Goal: Check status: Check status

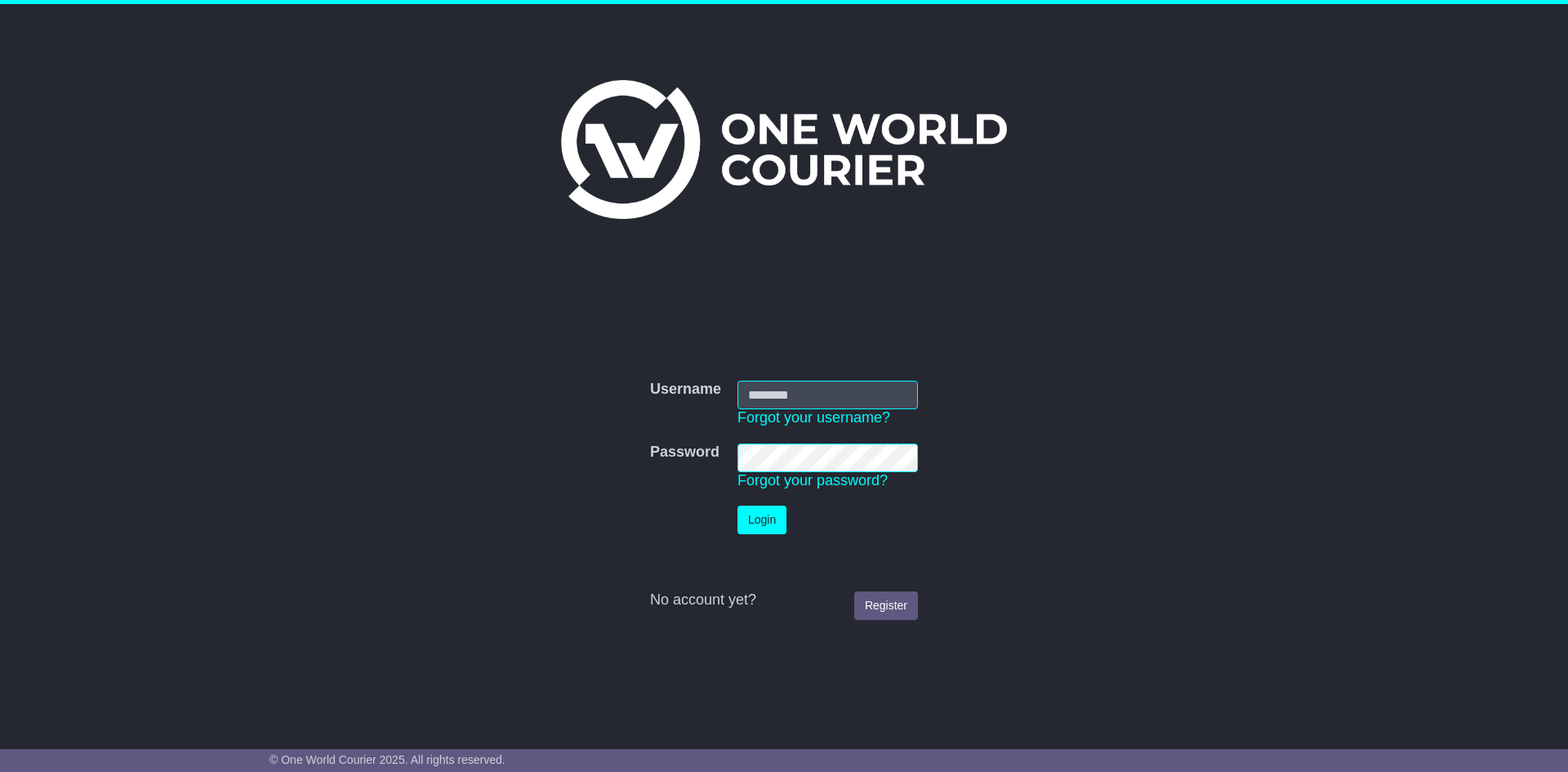
type input "**********"
click at [754, 518] on button "Login" at bounding box center [762, 520] width 49 height 29
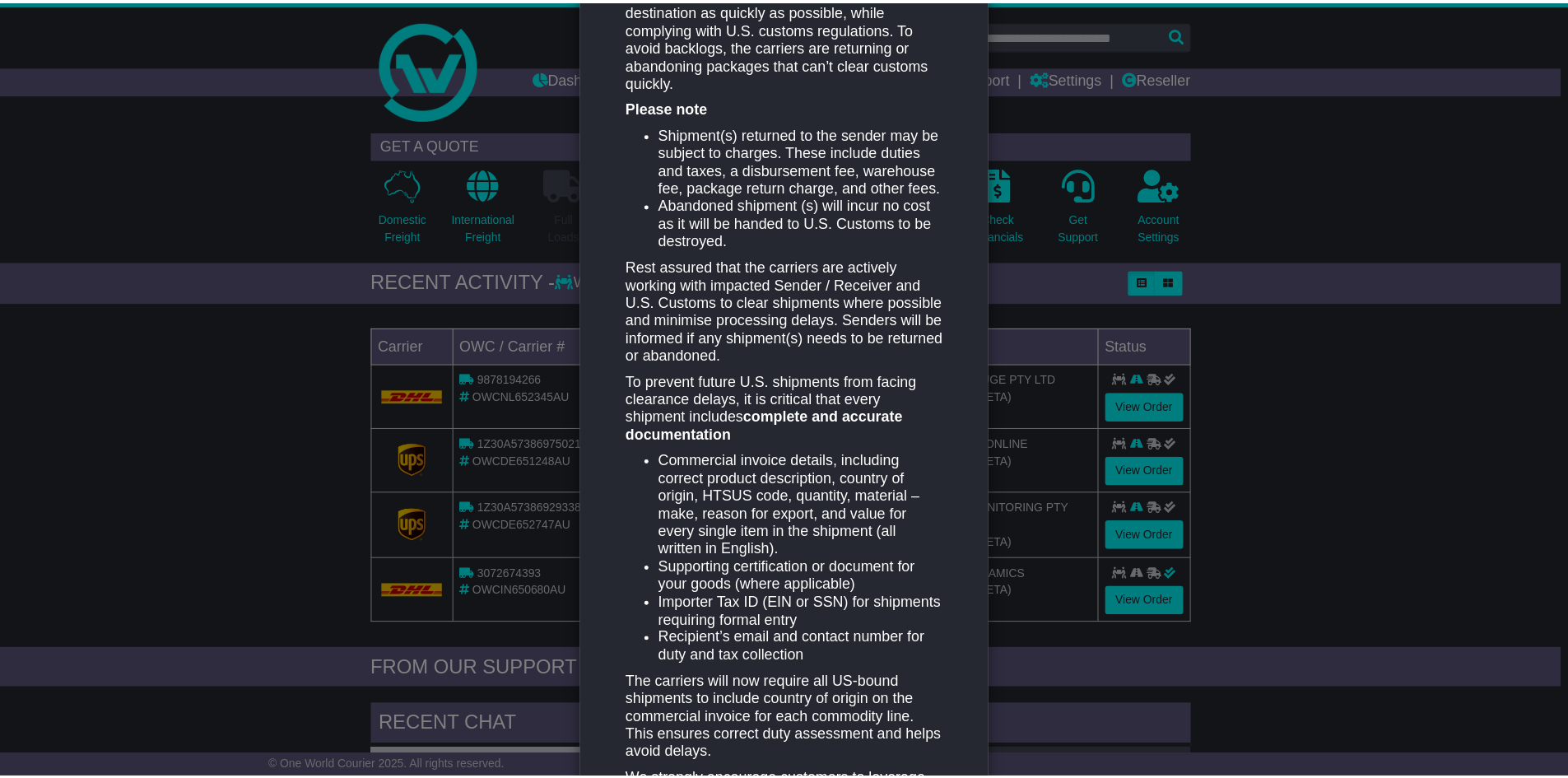
scroll to position [647, 0]
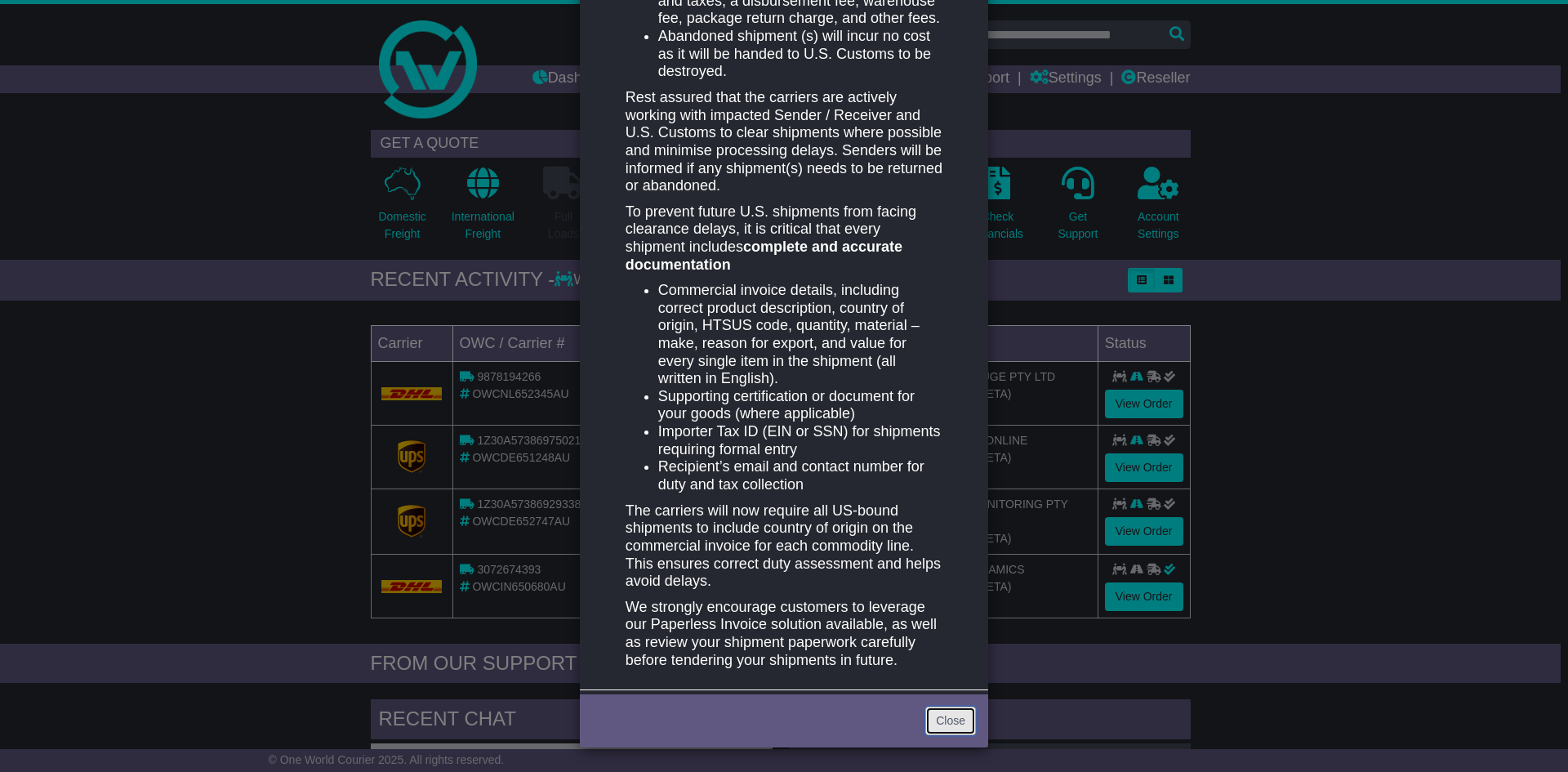
click at [935, 718] on link "Close" at bounding box center [950, 721] width 50 height 29
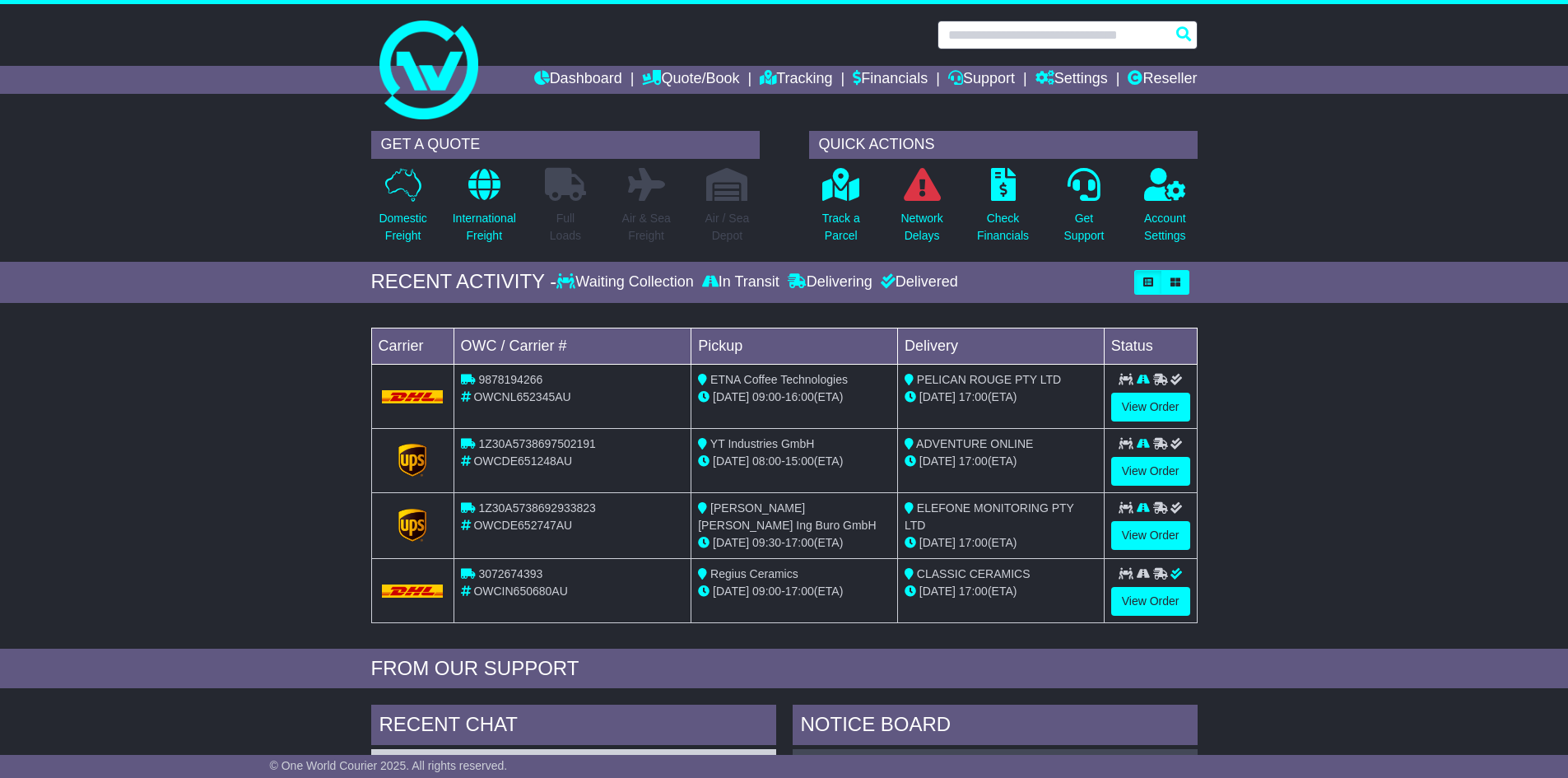
click at [1024, 39] on input "text" at bounding box center [1067, 35] width 260 height 29
paste input "**********"
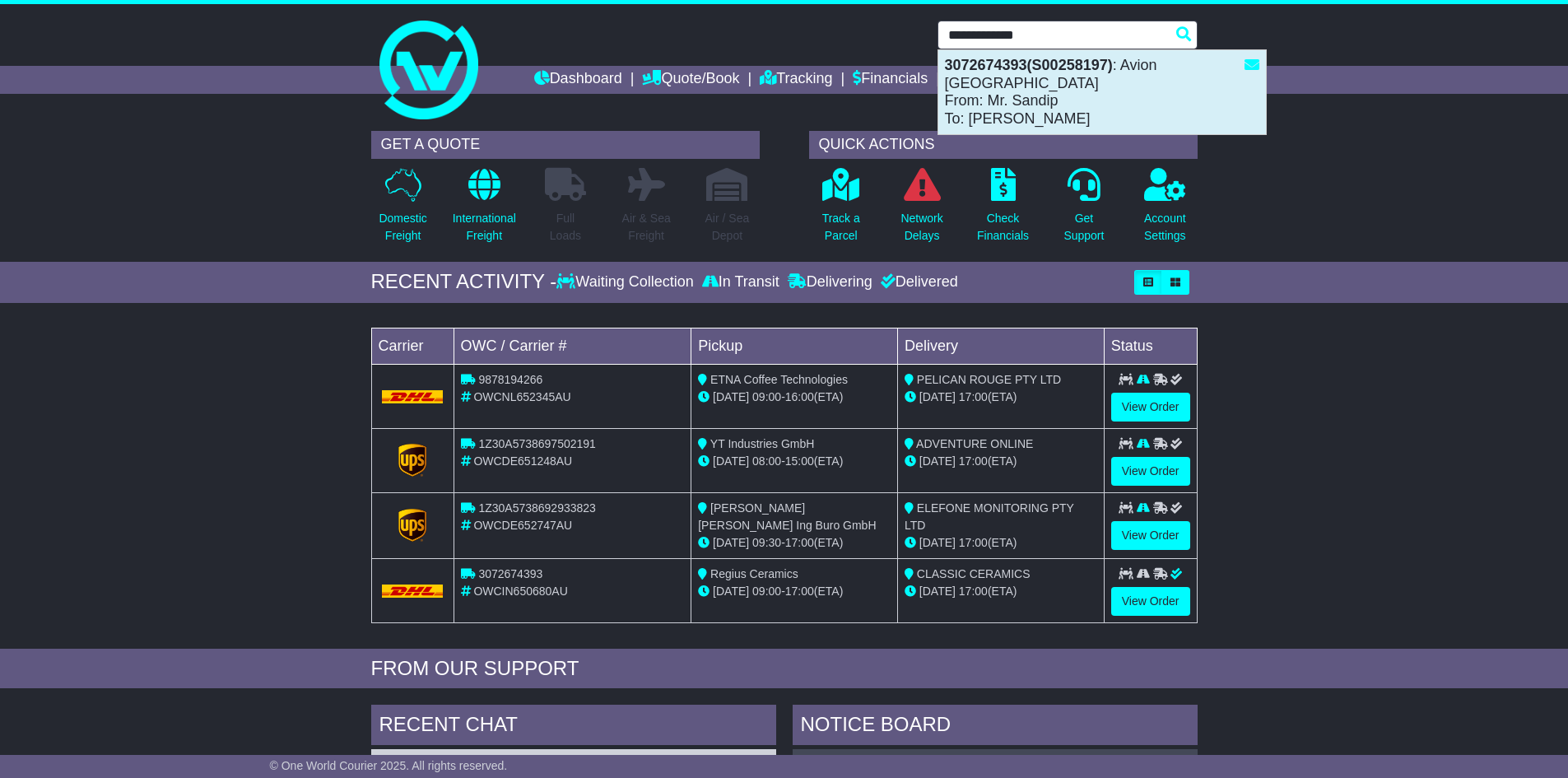
click at [975, 80] on div "3072674393(S00258197) : Avion Australia From: Mr. Sandip To: AMIT SHARMA" at bounding box center [1101, 91] width 328 height 84
type input "**********"
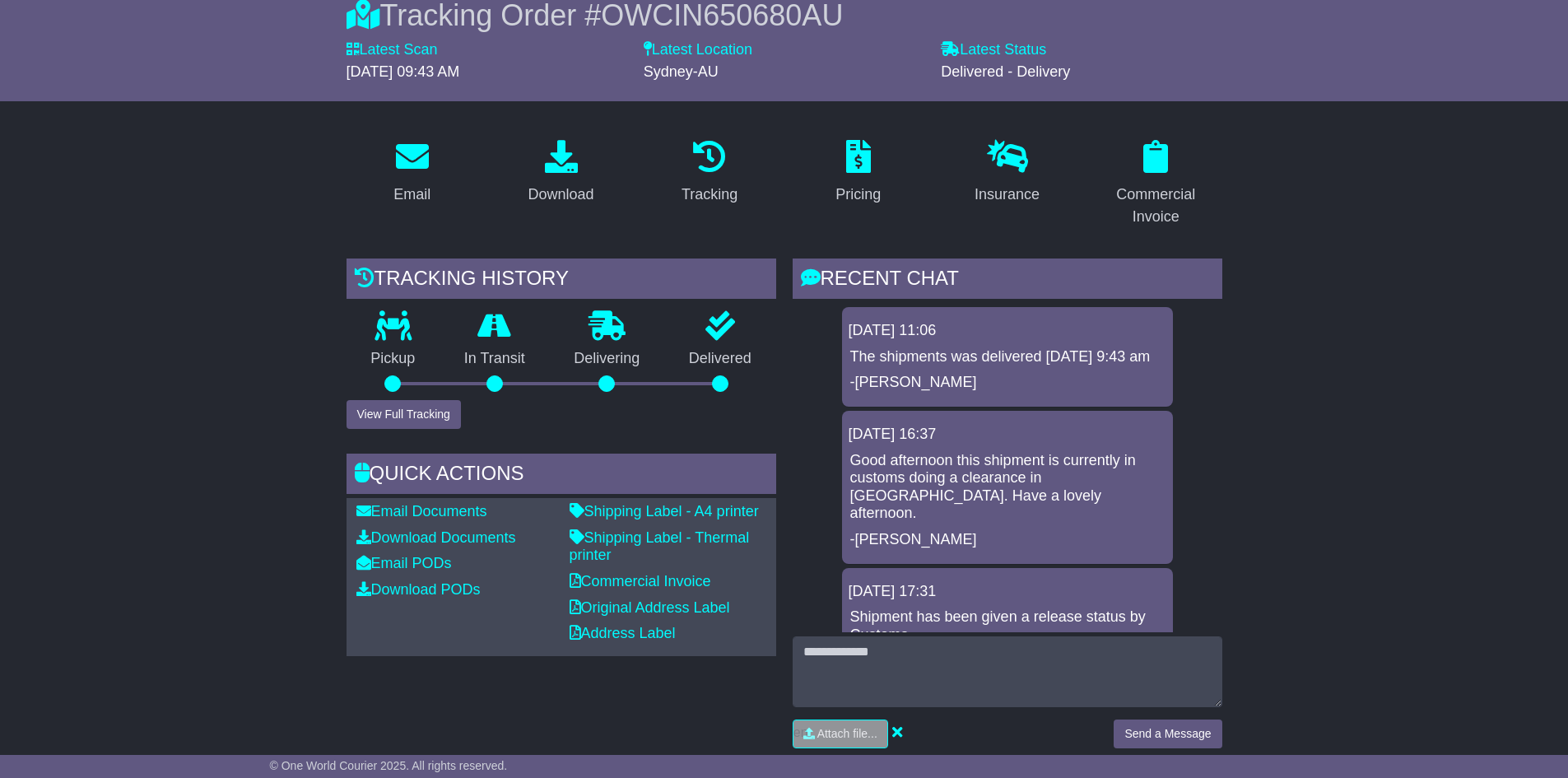
scroll to position [164, 0]
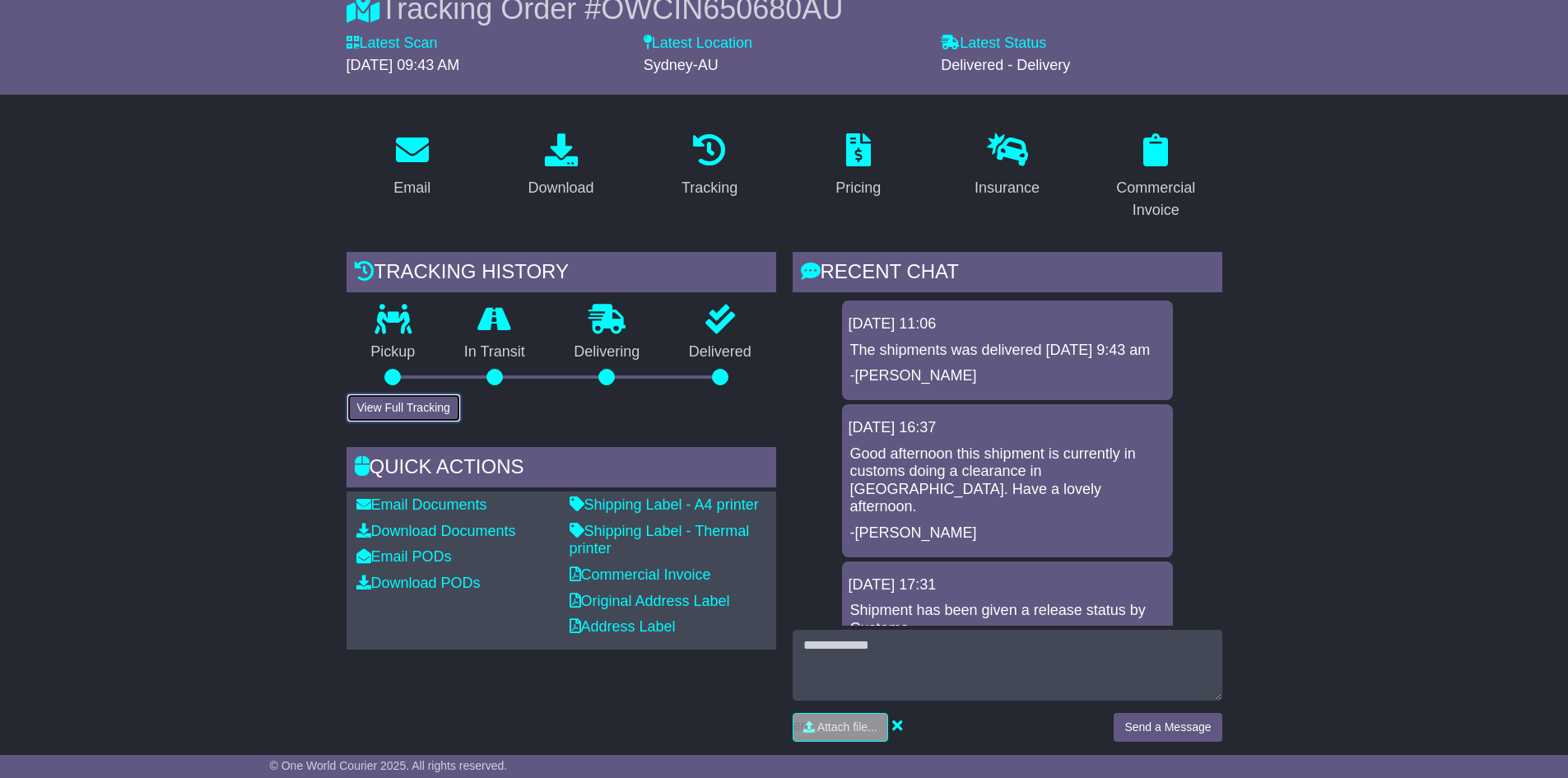
click at [424, 410] on button "View Full Tracking" at bounding box center [403, 408] width 114 height 29
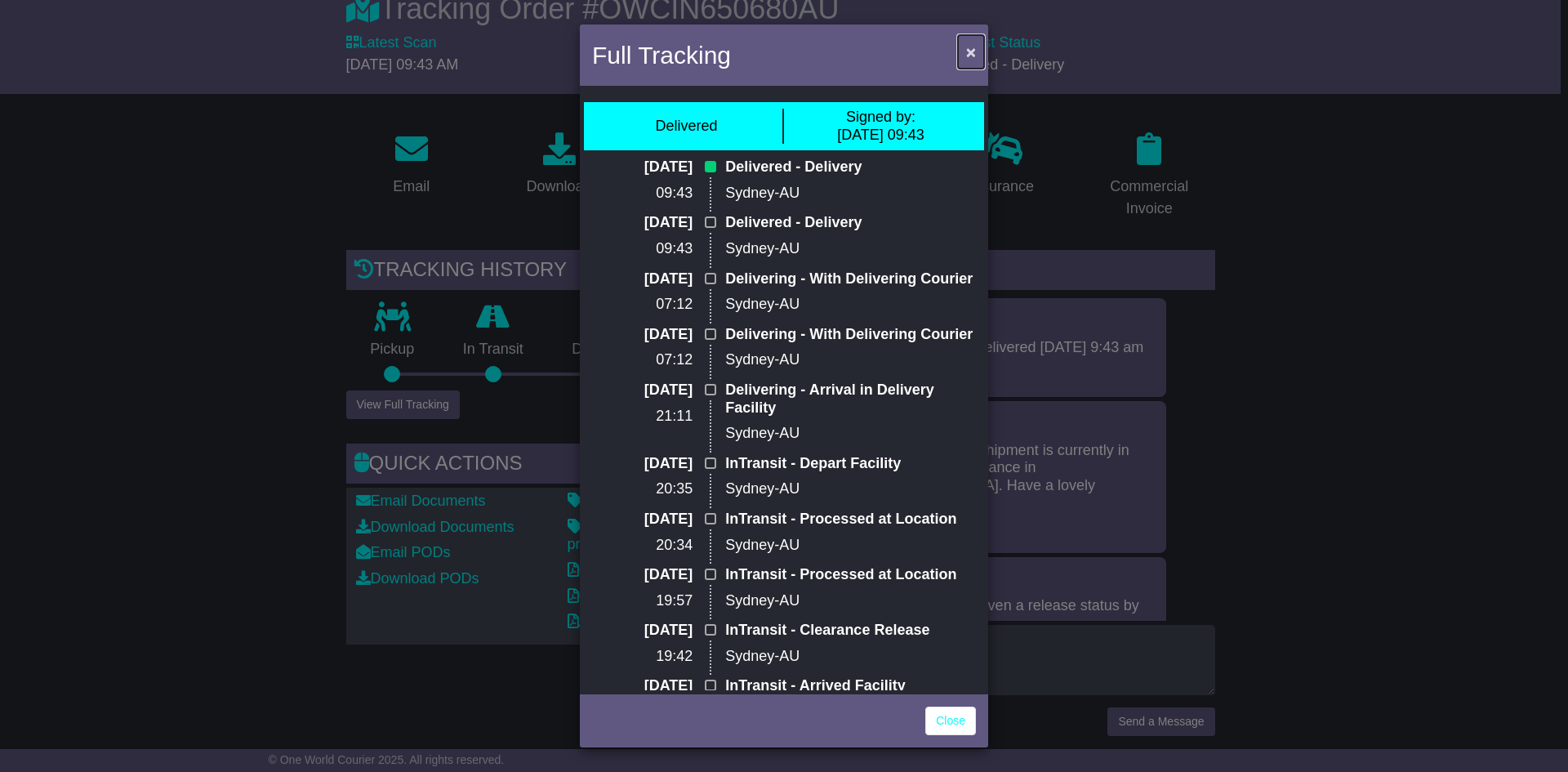
click at [960, 56] on button "×" at bounding box center [971, 52] width 26 height 34
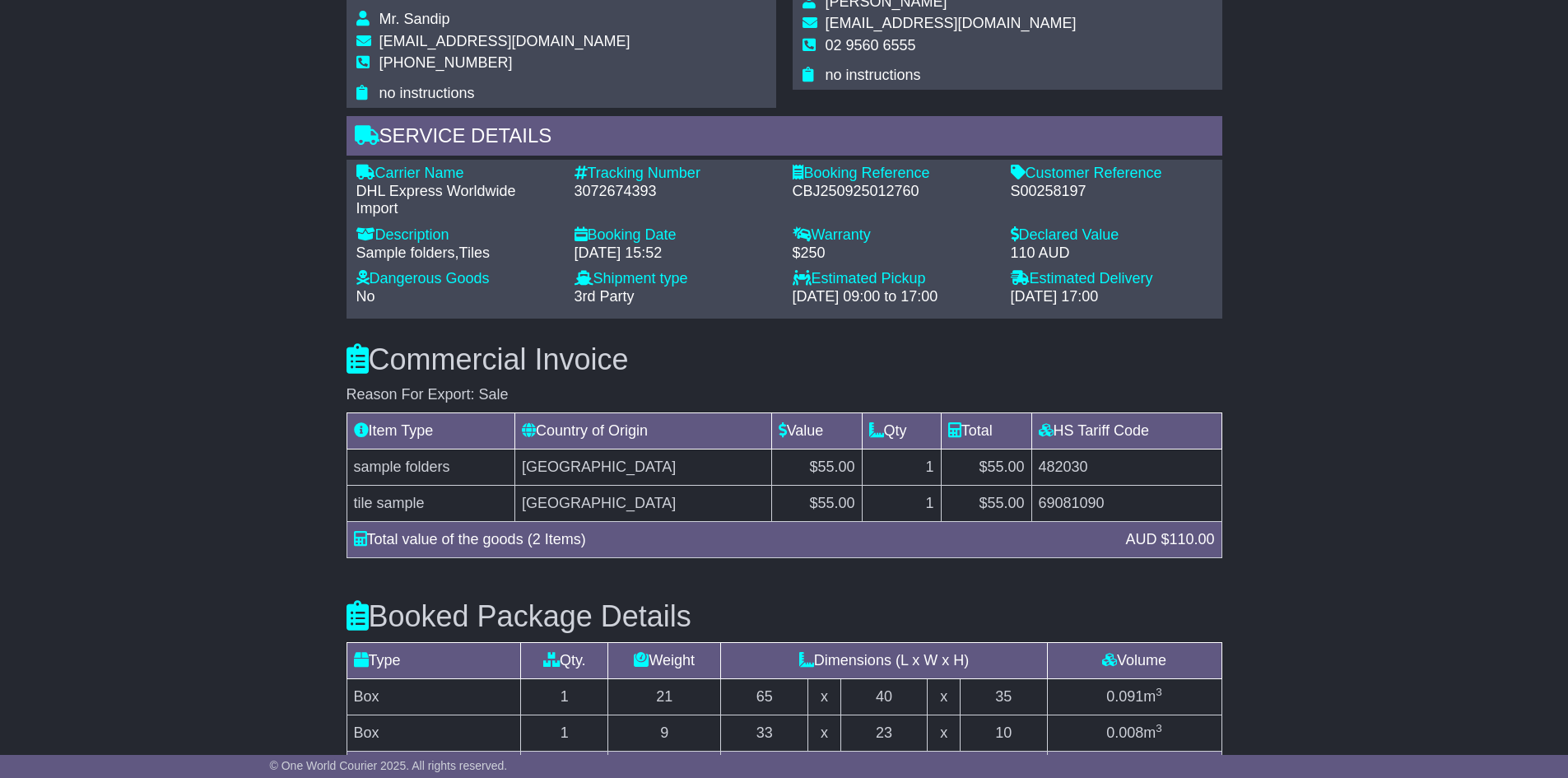
scroll to position [1070, 0]
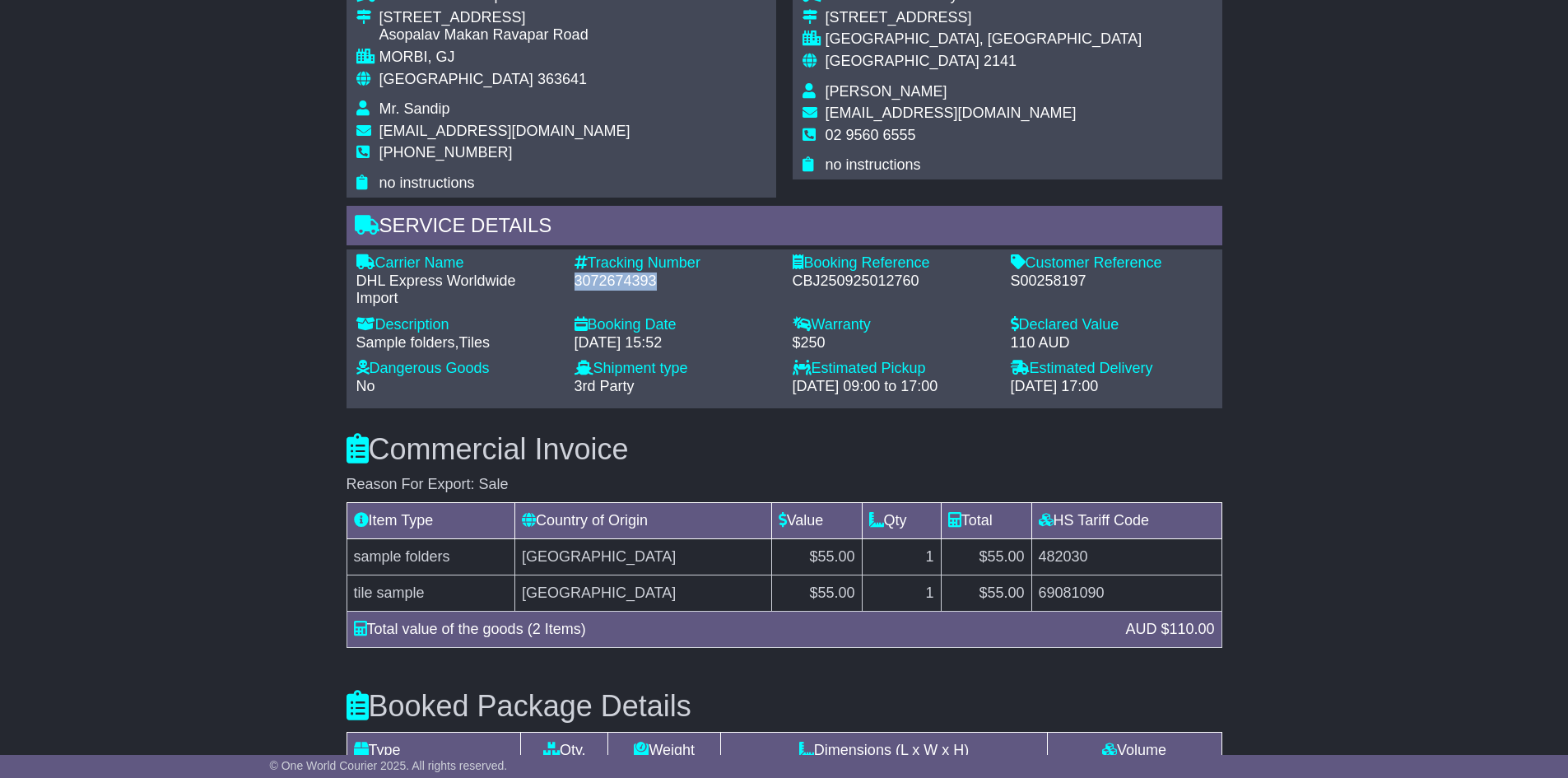
drag, startPoint x: 660, startPoint y: 283, endPoint x: 576, endPoint y: 279, distance: 84.1
click at [576, 279] on div "3072674393" at bounding box center [676, 281] width 202 height 18
drag, startPoint x: 576, startPoint y: 279, endPoint x: 599, endPoint y: 310, distance: 38.6
click at [598, 290] on div "3072674393" at bounding box center [676, 281] width 202 height 18
click at [599, 310] on div "Carrier Name - DHL Express Worldwide Import Description - Sample folders,Tiles …" at bounding box center [784, 328] width 872 height 149
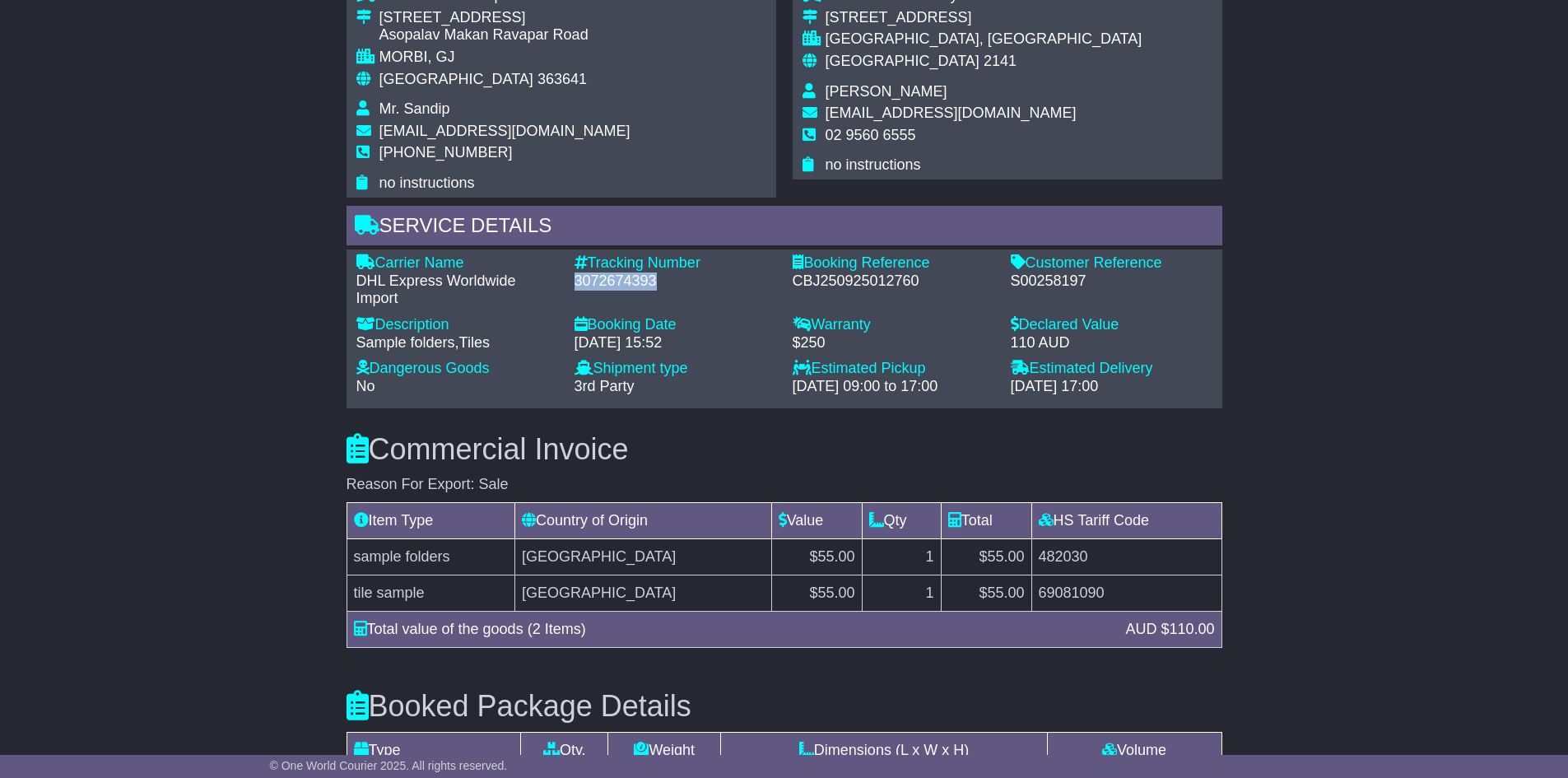
drag, startPoint x: 665, startPoint y: 280, endPoint x: 571, endPoint y: 280, distance: 94.0
click at [571, 280] on div "Tracking Number - 3072674393" at bounding box center [676, 280] width 218 height 53
copy div "3072674393"
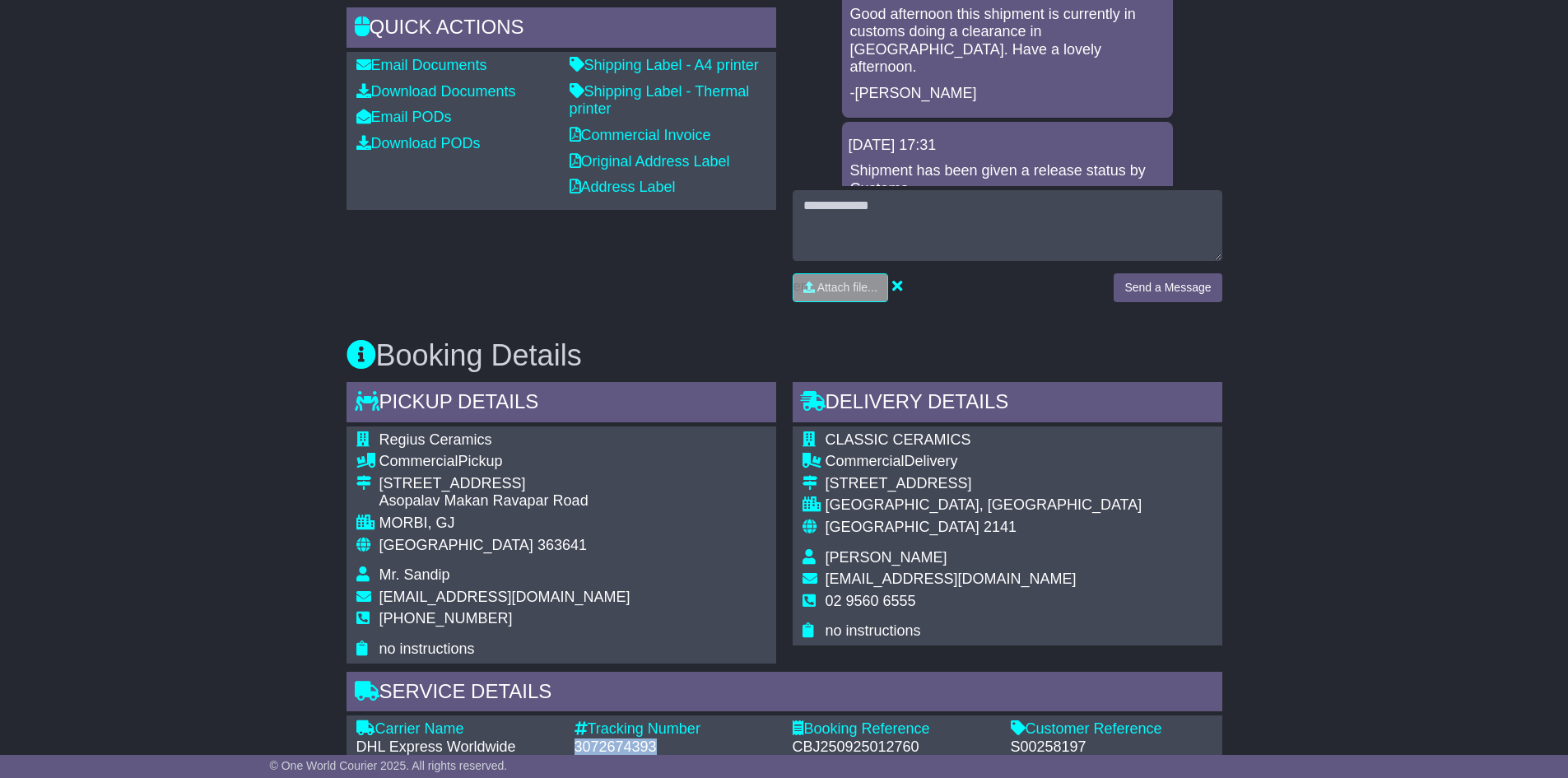
scroll to position [576, 0]
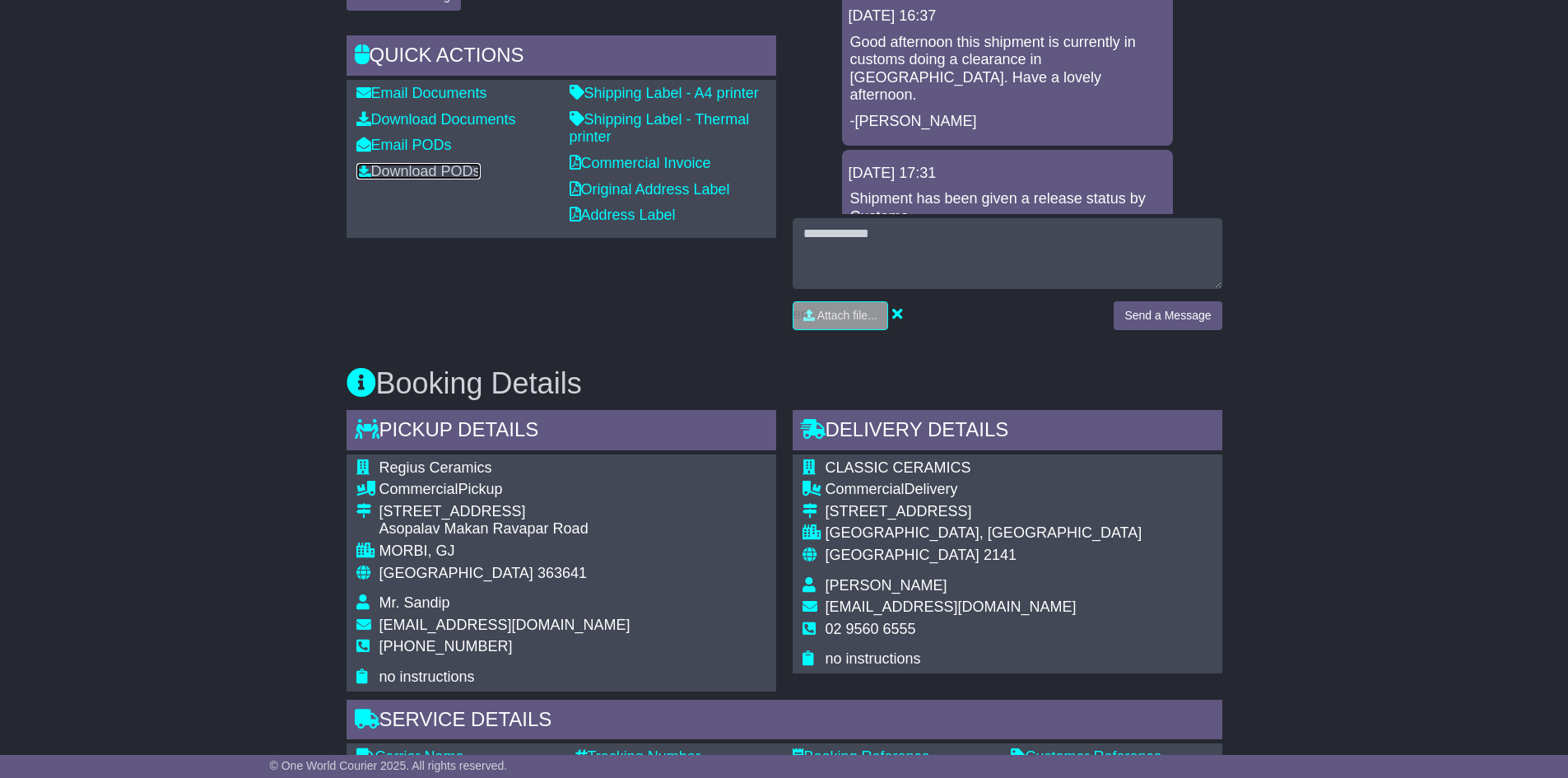
click at [403, 168] on link "Download PODs" at bounding box center [418, 170] width 124 height 16
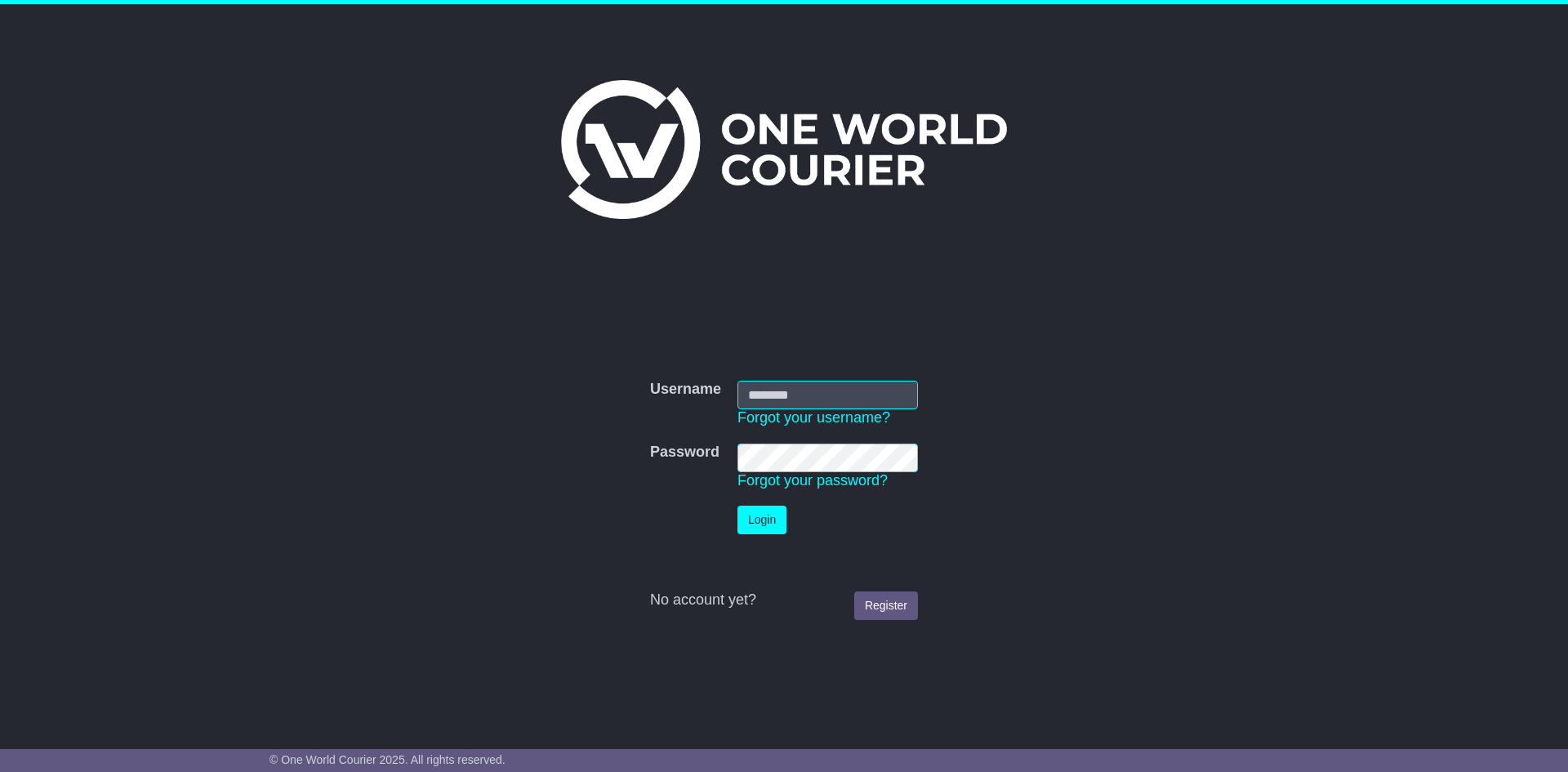
type input "**********"
click at [765, 518] on button "Login" at bounding box center [762, 520] width 49 height 29
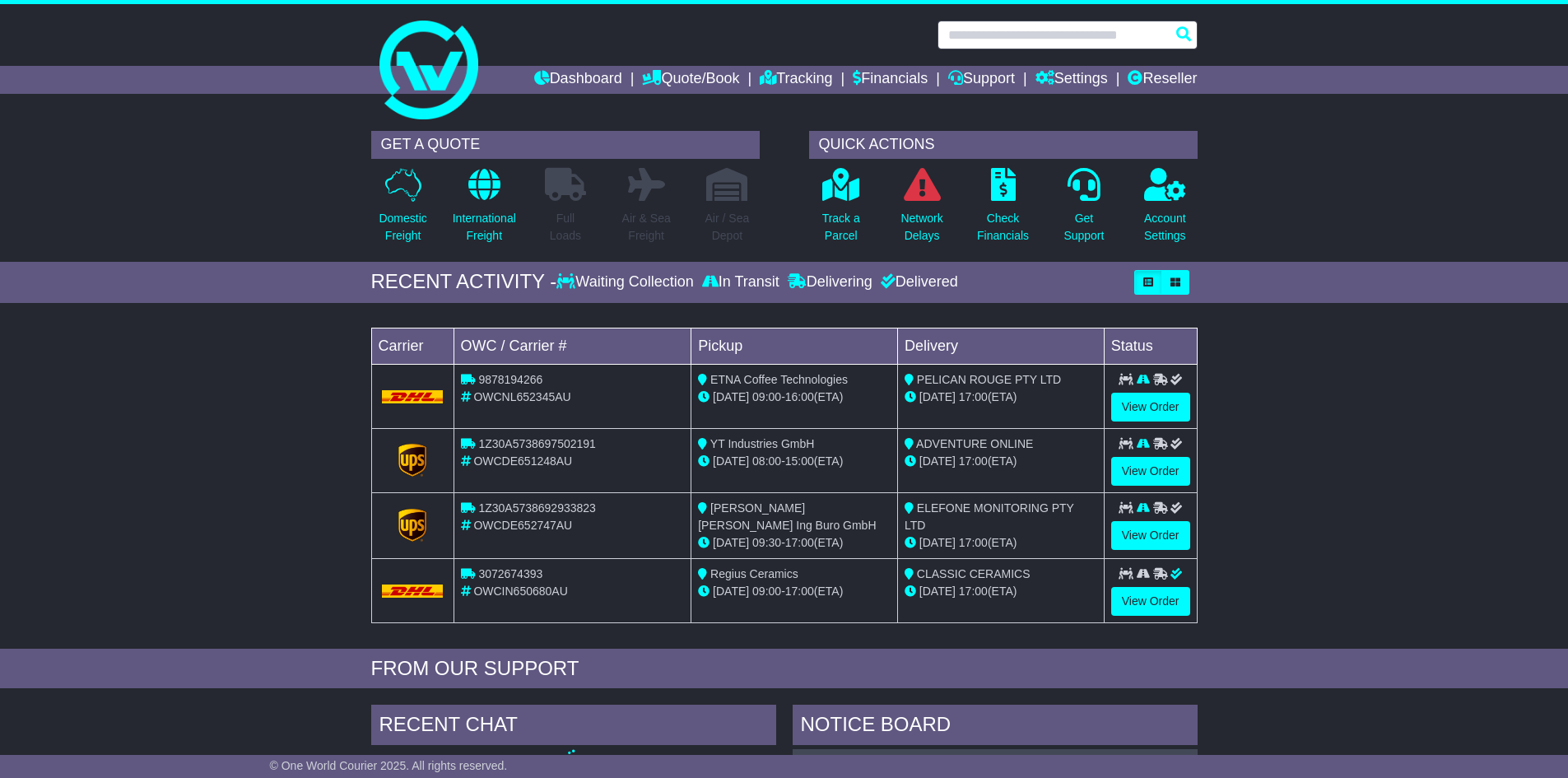
click at [1022, 32] on input "text" at bounding box center [1067, 35] width 260 height 29
paste input "**********"
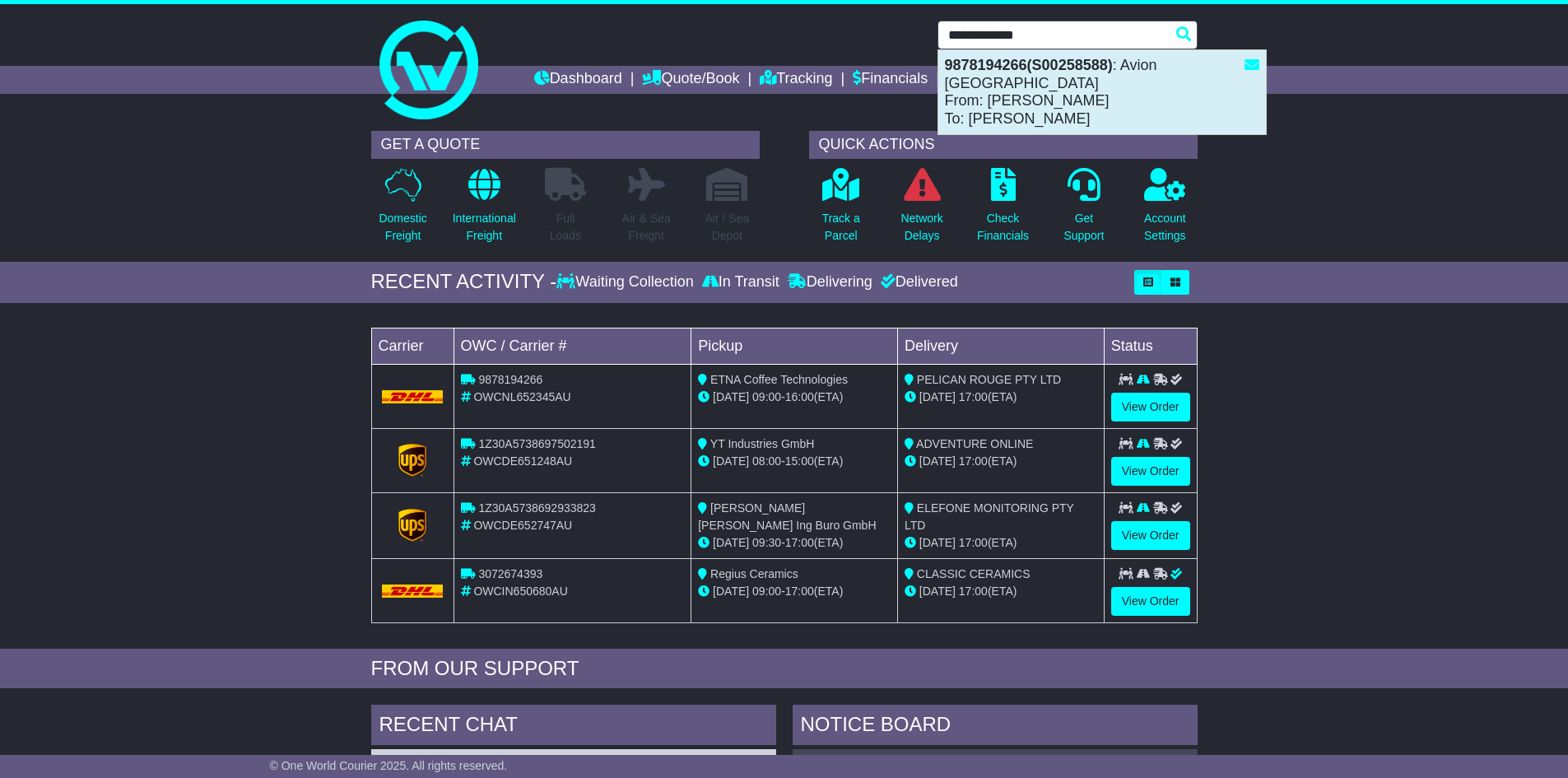
click at [998, 80] on div "9878194266(S00258588) : Avion Australia From: Petra Ankersmit To: RICK MEAD" at bounding box center [1101, 91] width 328 height 84
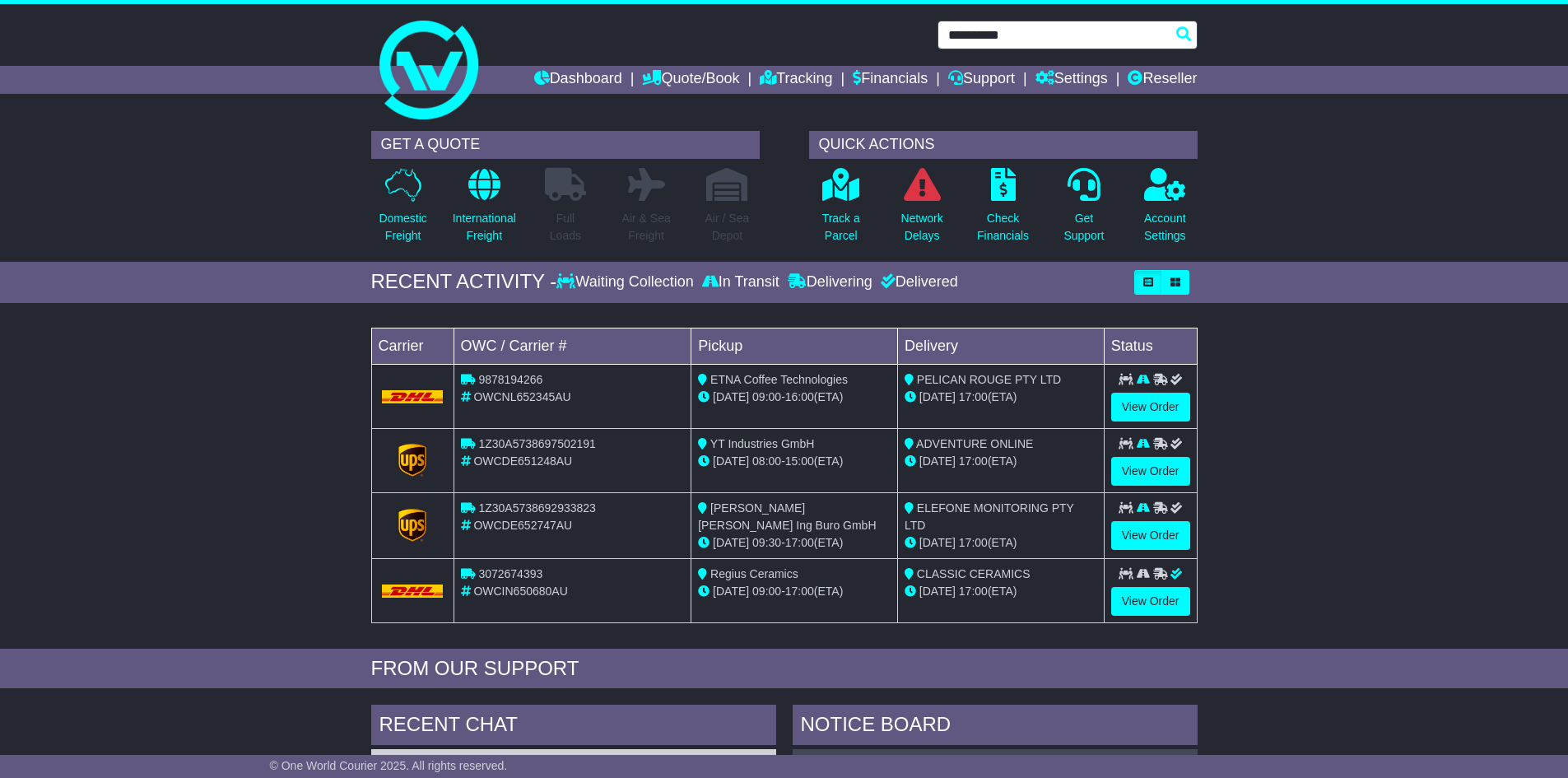
type input "**********"
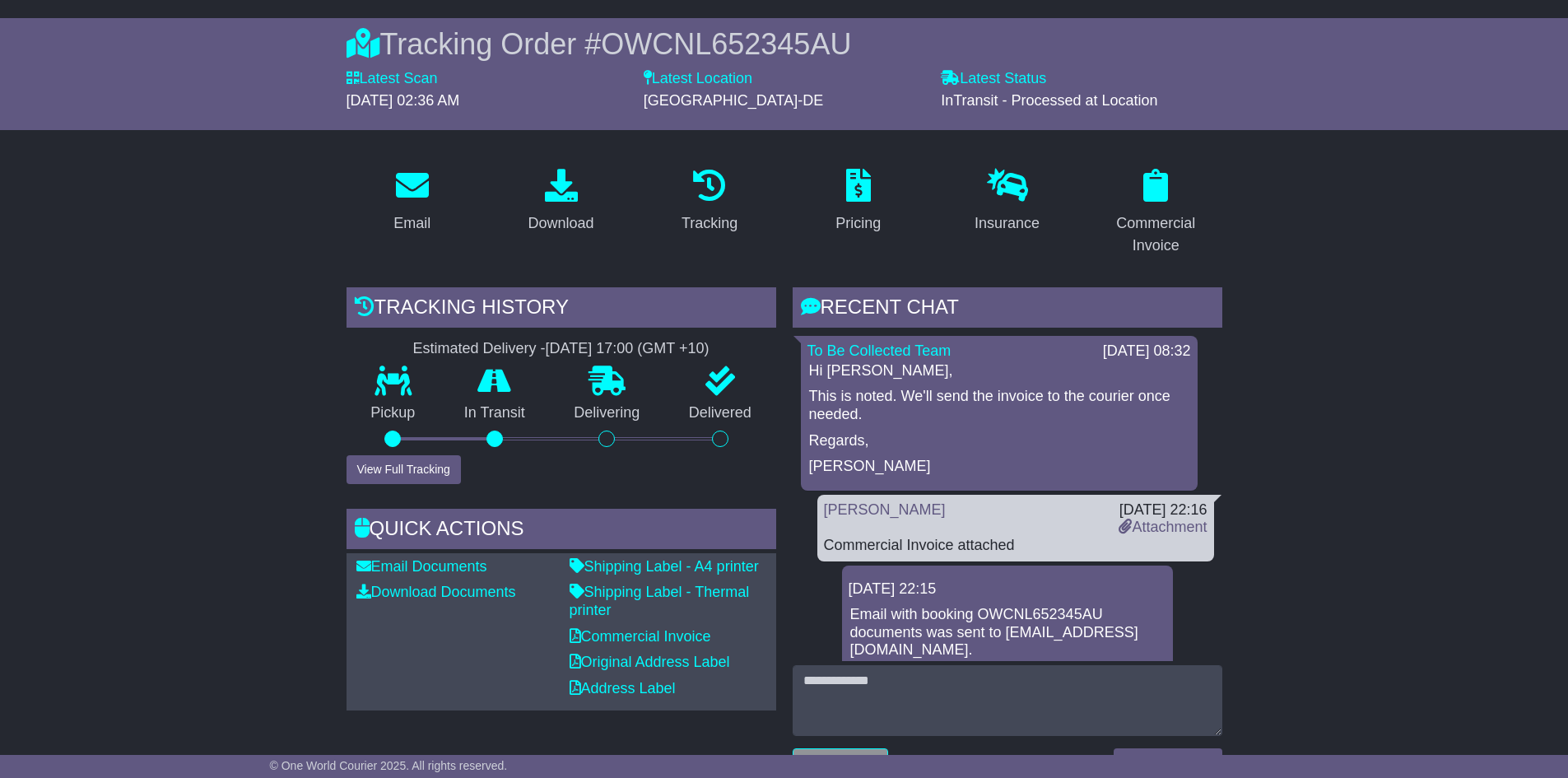
scroll to position [164, 0]
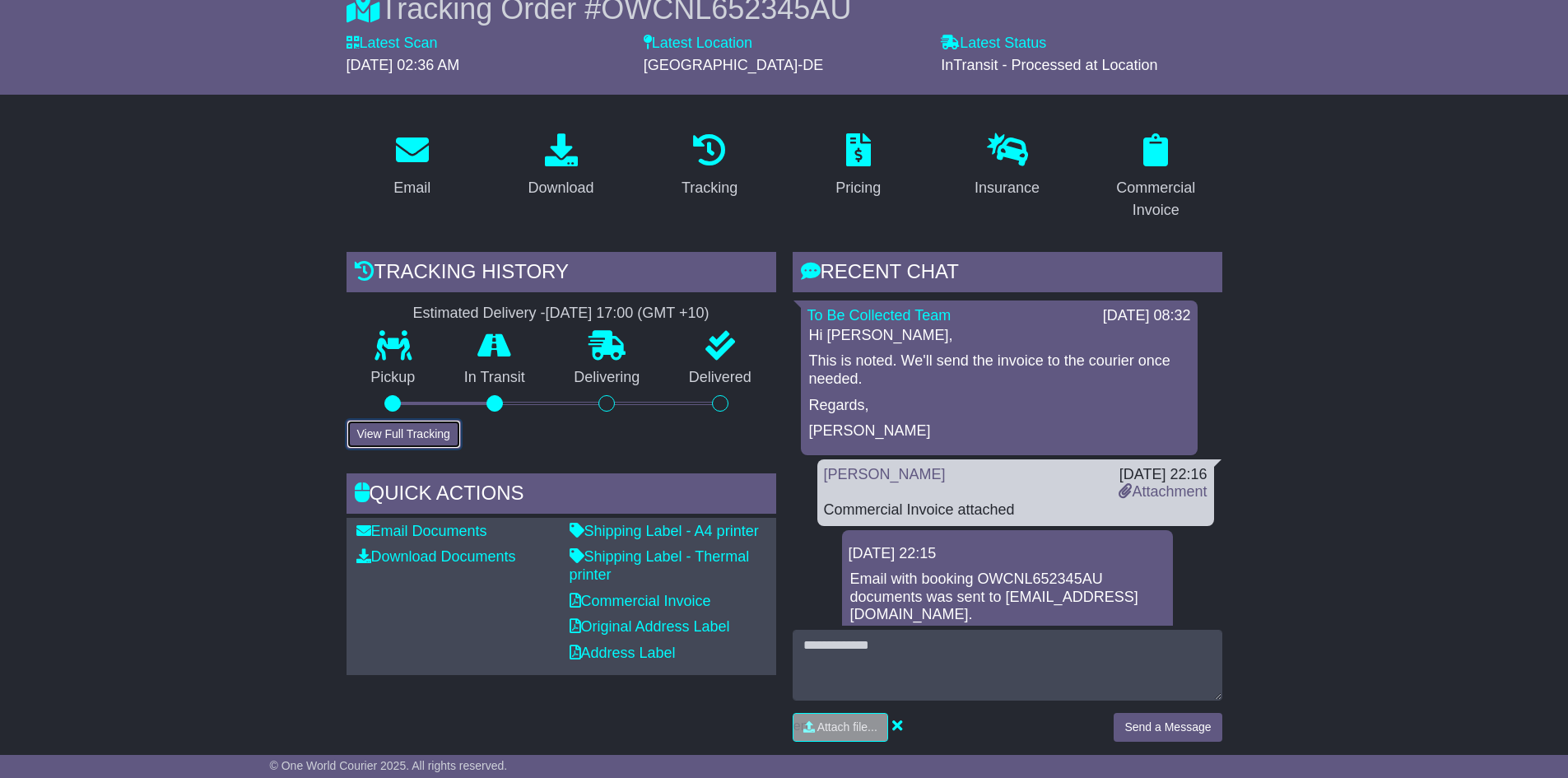
click at [439, 428] on button "View Full Tracking" at bounding box center [403, 434] width 114 height 29
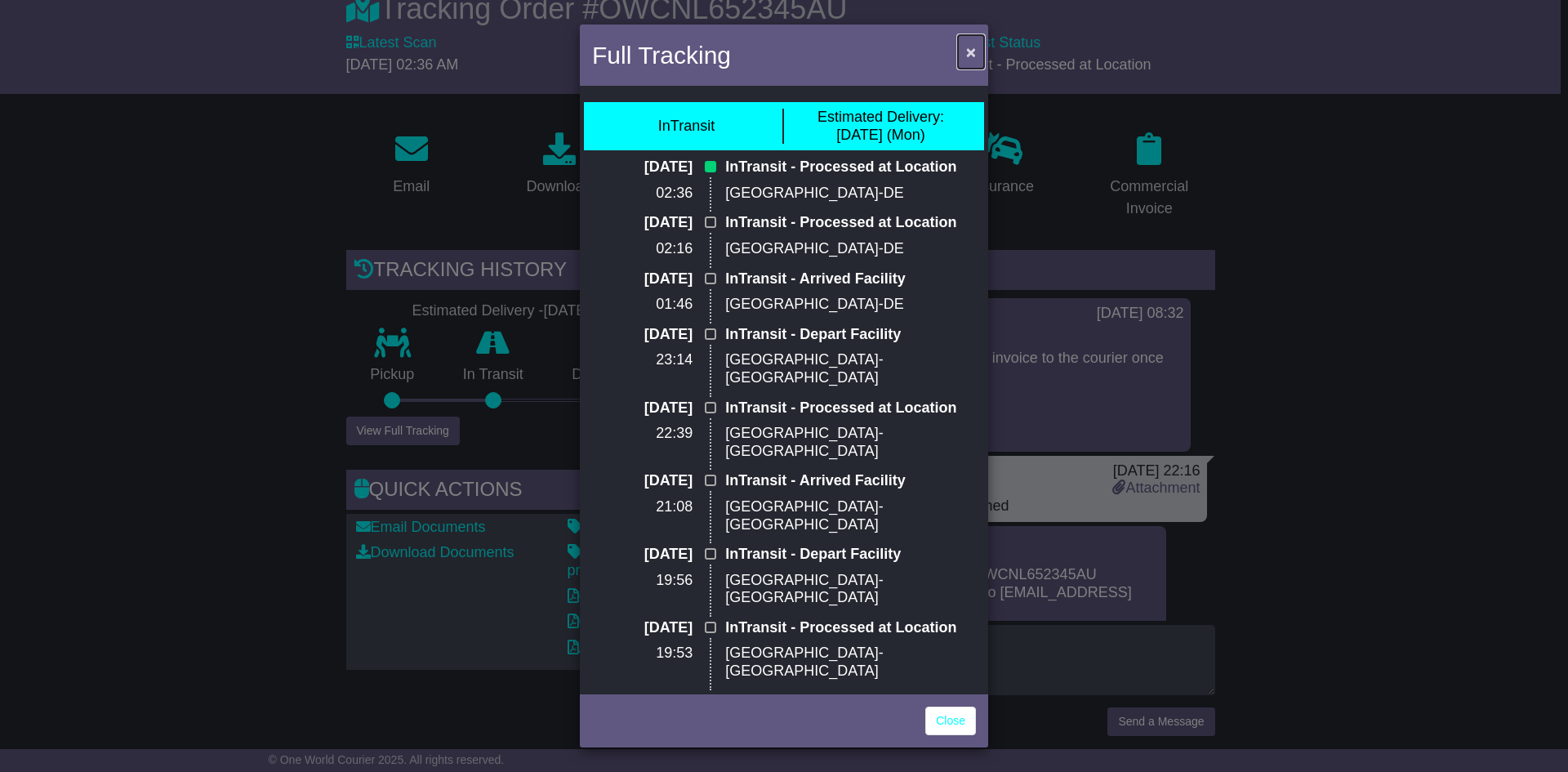
click at [971, 58] on span "×" at bounding box center [971, 52] width 10 height 18
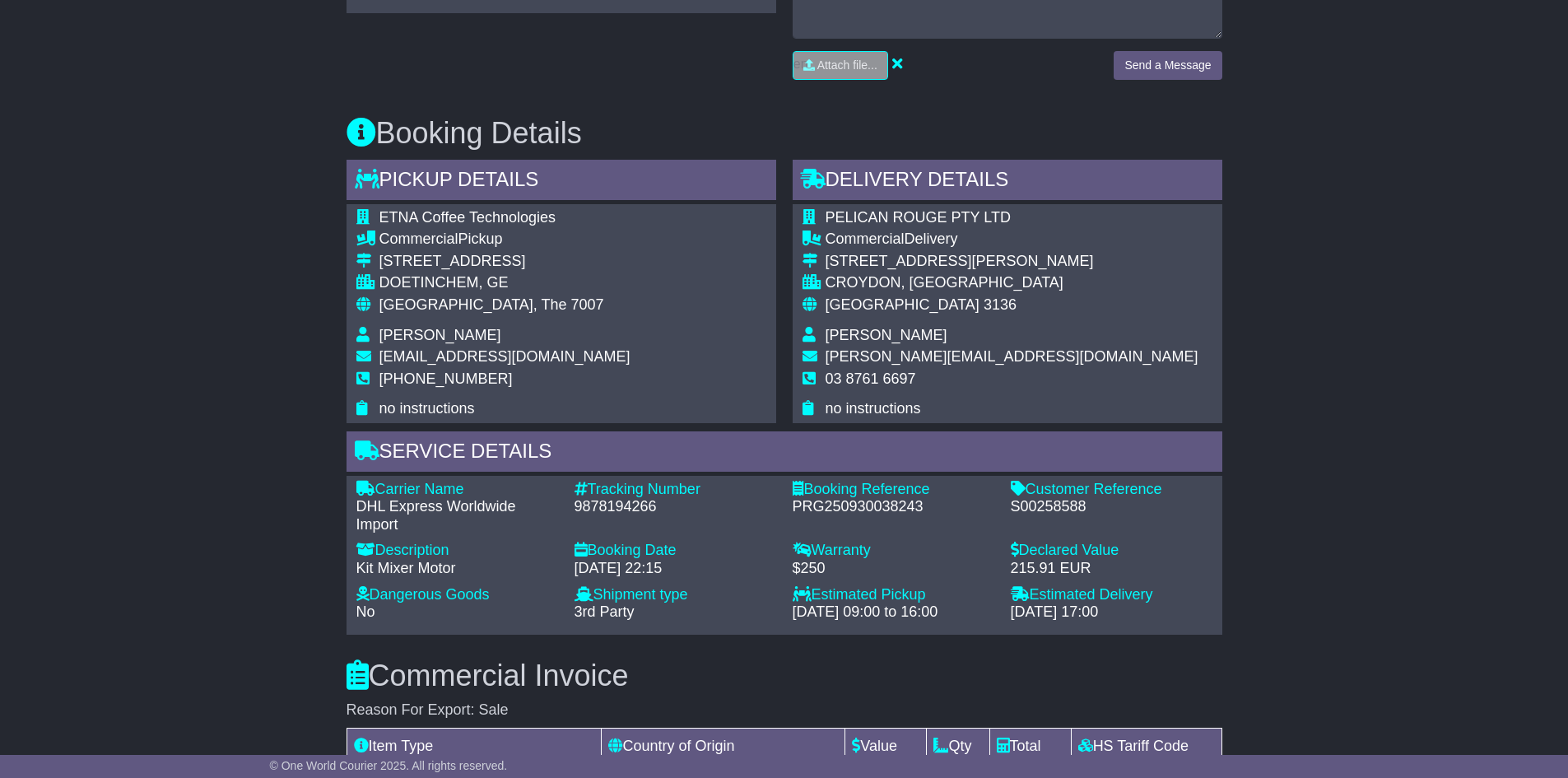
scroll to position [905, 0]
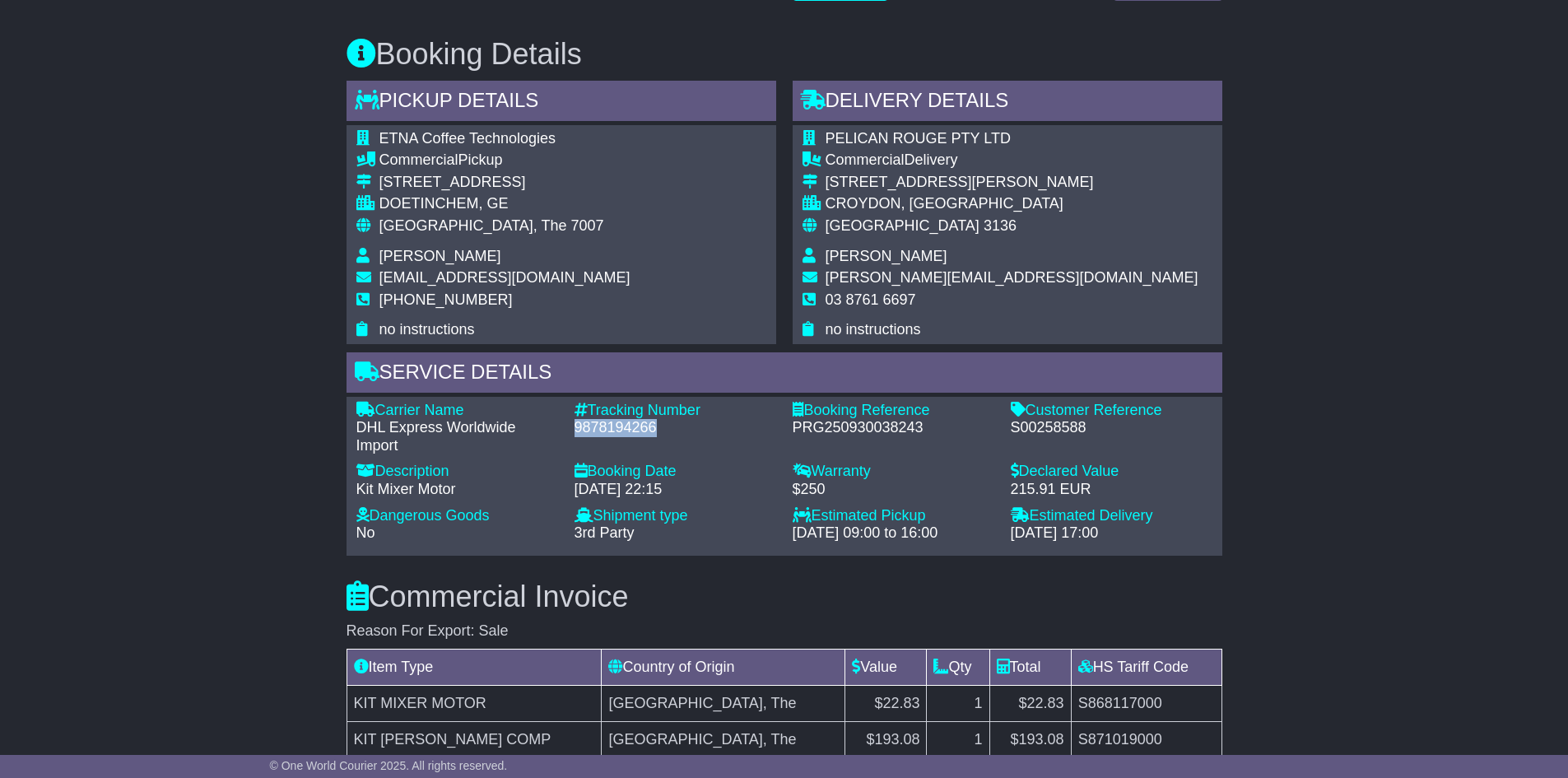
drag, startPoint x: 677, startPoint y: 424, endPoint x: 575, endPoint y: 422, distance: 102.0
click at [575, 422] on div "9878194266" at bounding box center [676, 428] width 202 height 18
copy div "9878194266"
